Goal: Information Seeking & Learning: Find specific fact

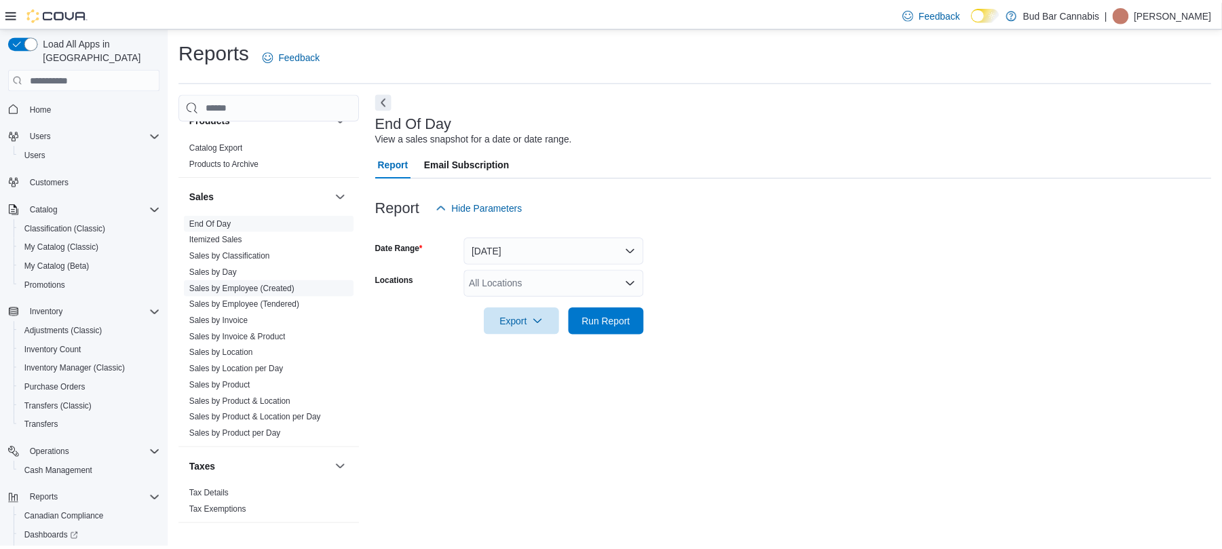
scroll to position [899, 0]
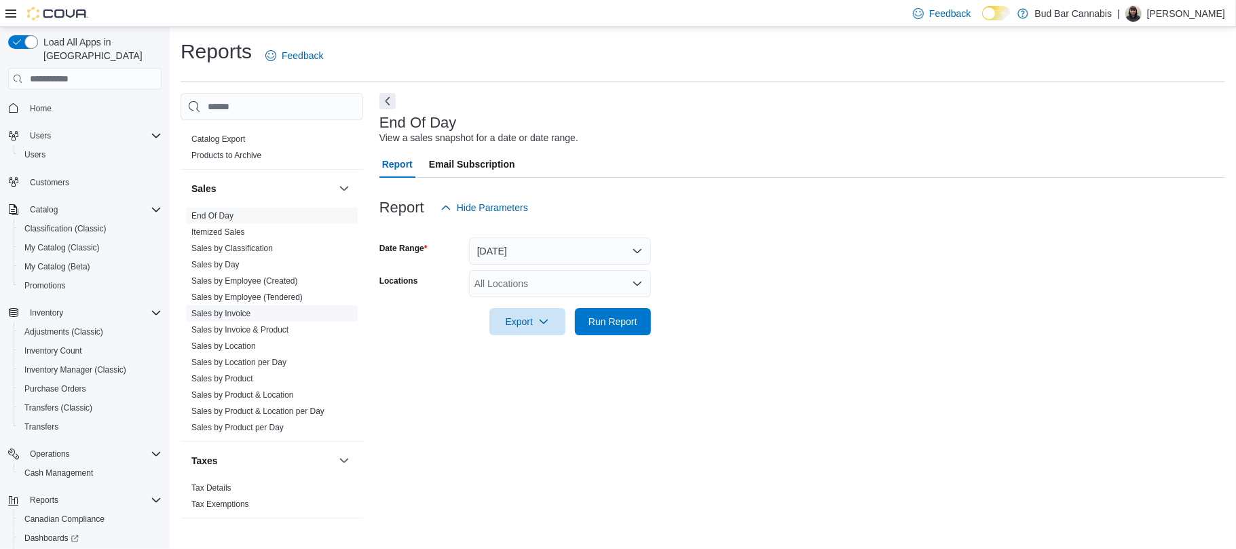
click at [243, 316] on link "Sales by Invoice" at bounding box center [220, 314] width 59 height 10
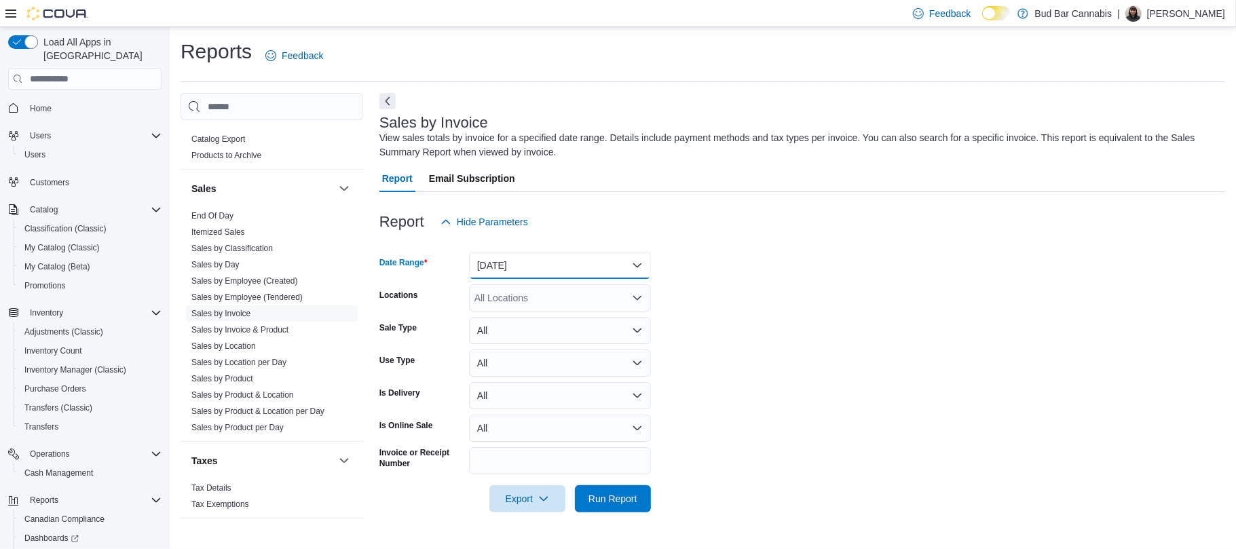
click at [541, 263] on button "Yesterday" at bounding box center [560, 265] width 182 height 27
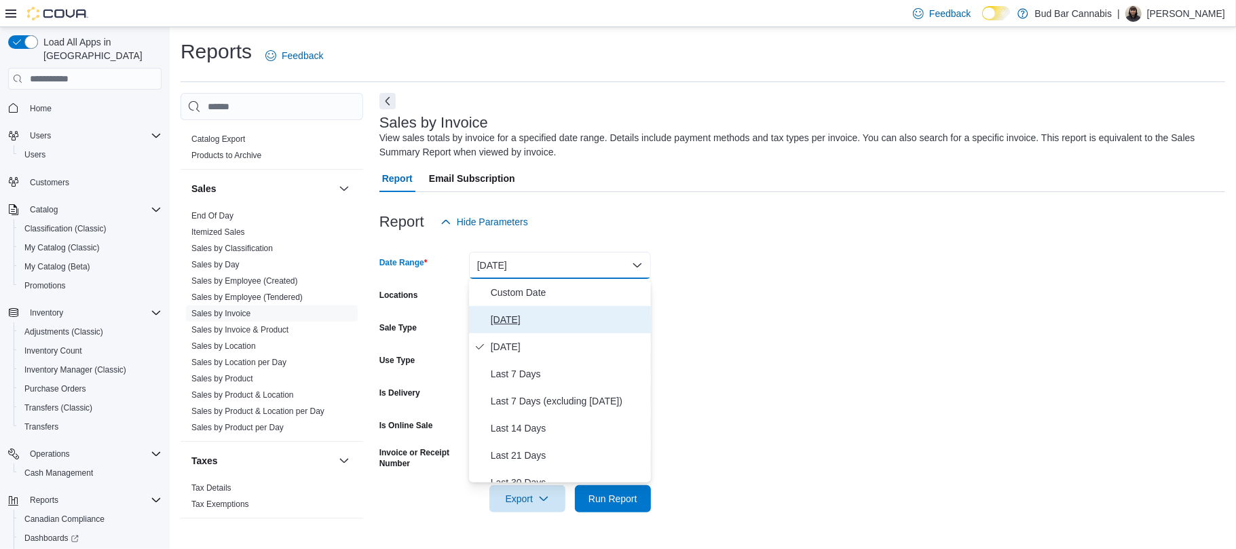
click at [512, 320] on span "Today" at bounding box center [568, 319] width 155 height 16
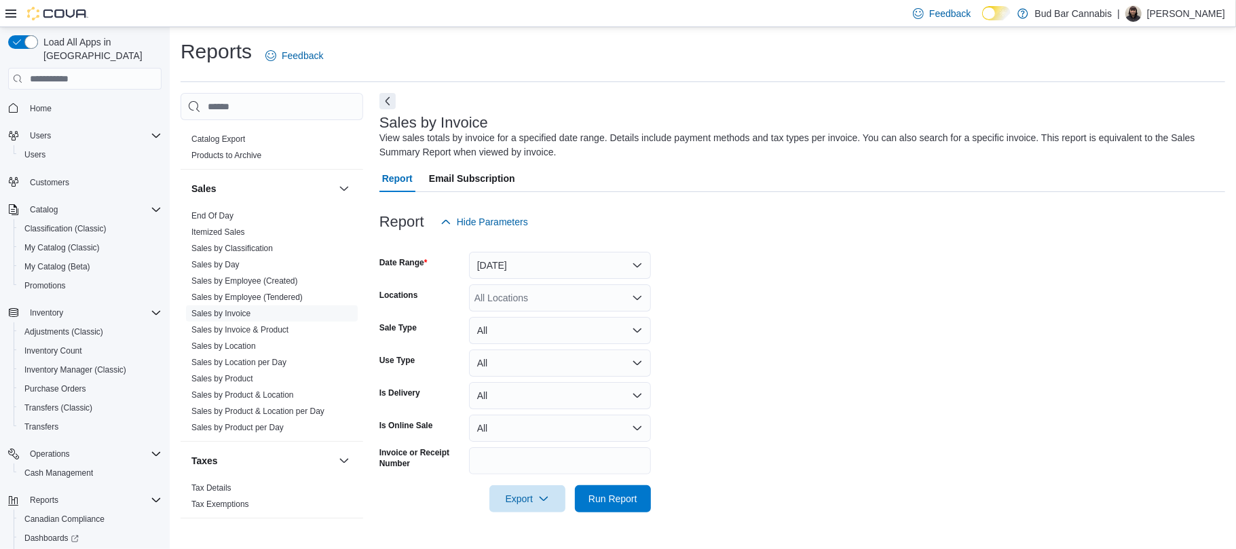
click at [860, 307] on form "Date Range Today Locations All Locations Sale Type All Use Type All Is Delivery…" at bounding box center [802, 373] width 846 height 277
click at [535, 451] on input "Invoice or Receipt Number" at bounding box center [560, 460] width 182 height 27
click at [513, 461] on input "**********" at bounding box center [560, 460] width 182 height 27
type input "**********"
click at [619, 499] on span "Run Report" at bounding box center [612, 498] width 49 height 14
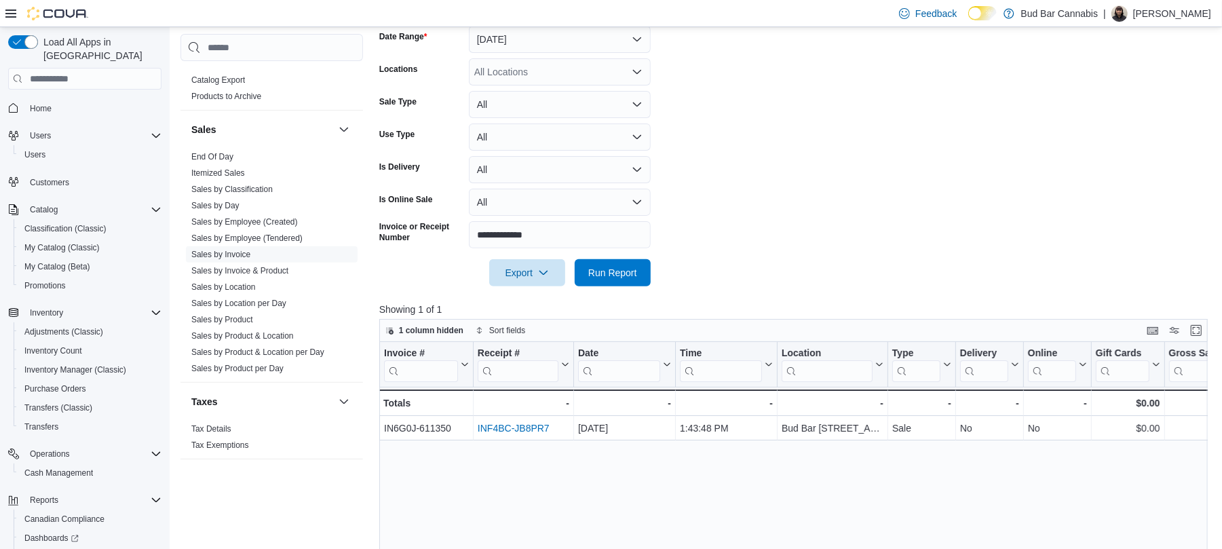
scroll to position [446, 0]
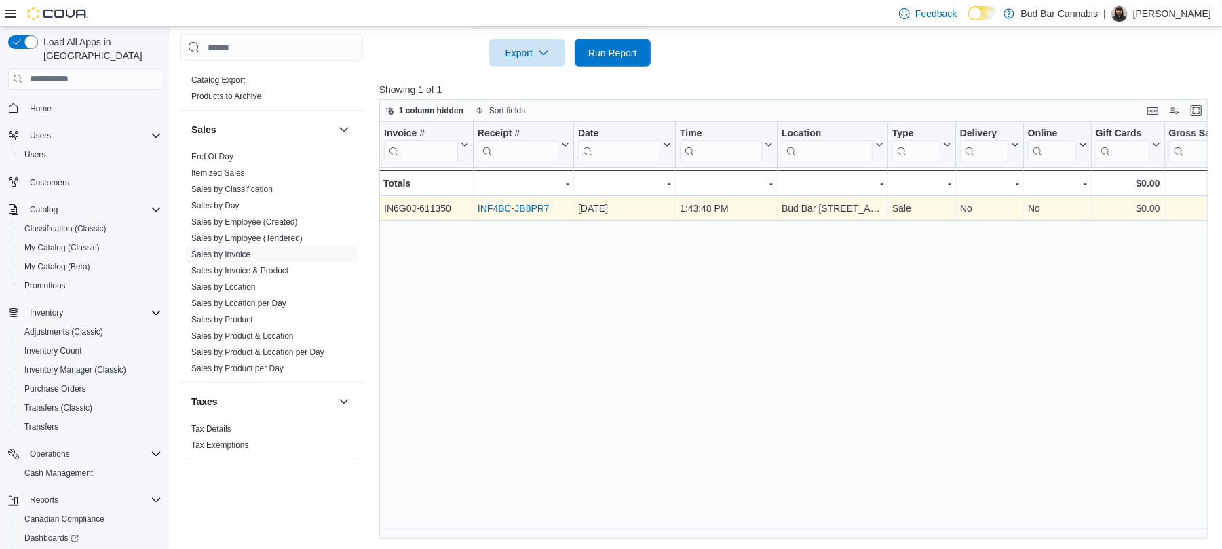
click at [521, 210] on link "INF4BC-JB8PR7" at bounding box center [514, 209] width 72 height 11
